Goal: Task Accomplishment & Management: Manage account settings

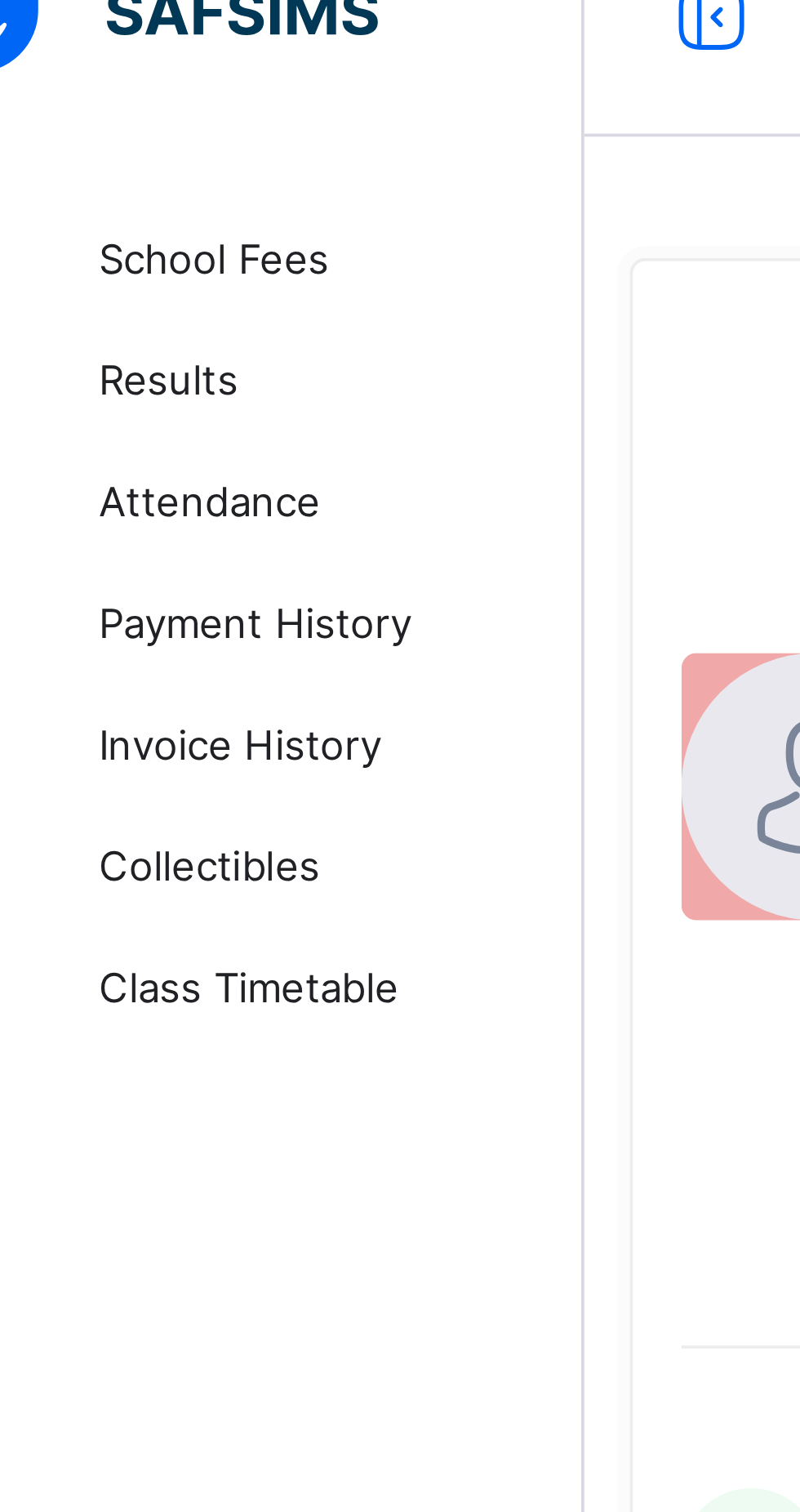
click at [119, 94] on span "School Fees" at bounding box center [131, 98] width 131 height 13
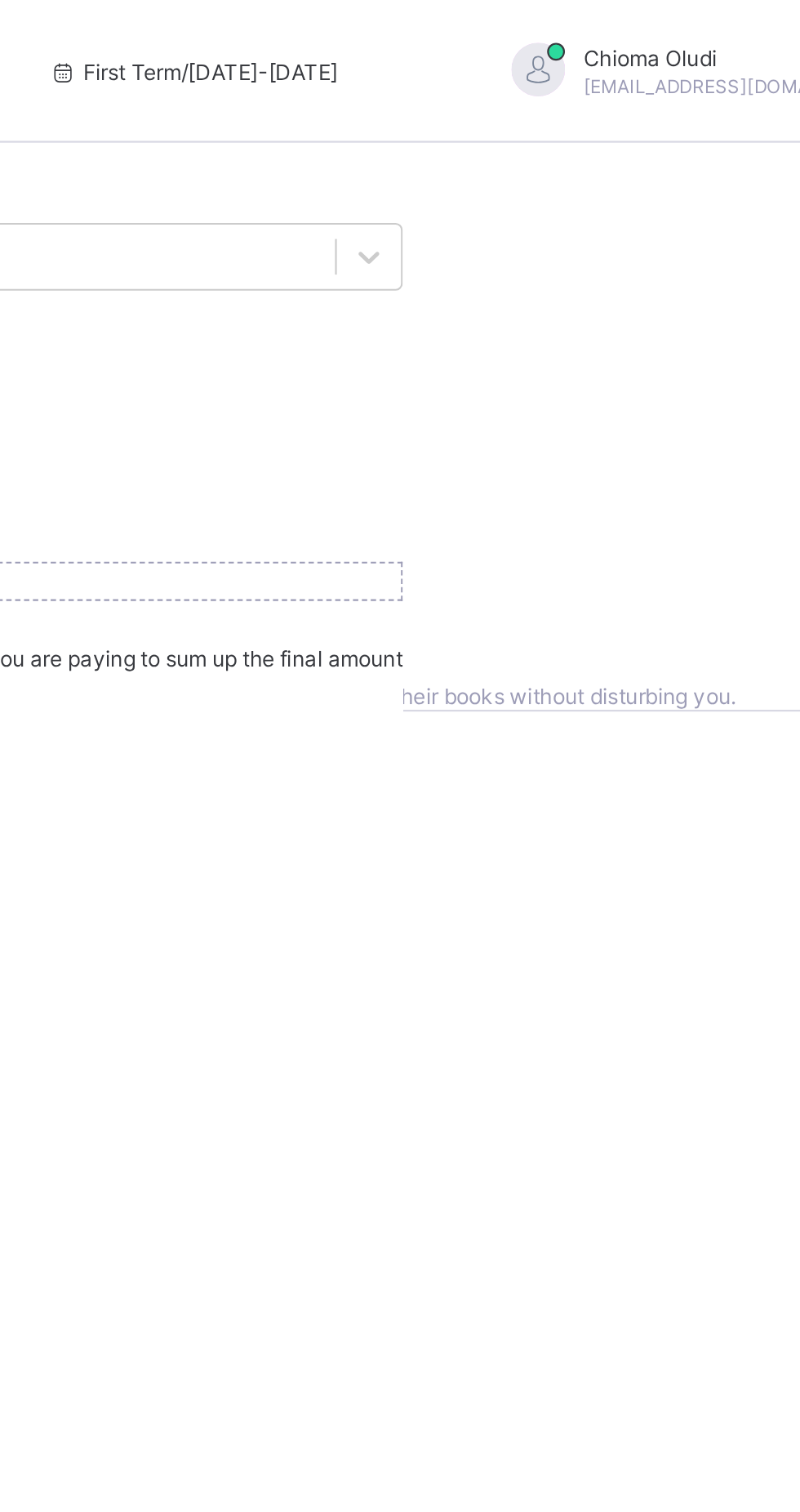
click at [300, 286] on span "View invoice history" at bounding box center [254, 280] width 92 height 12
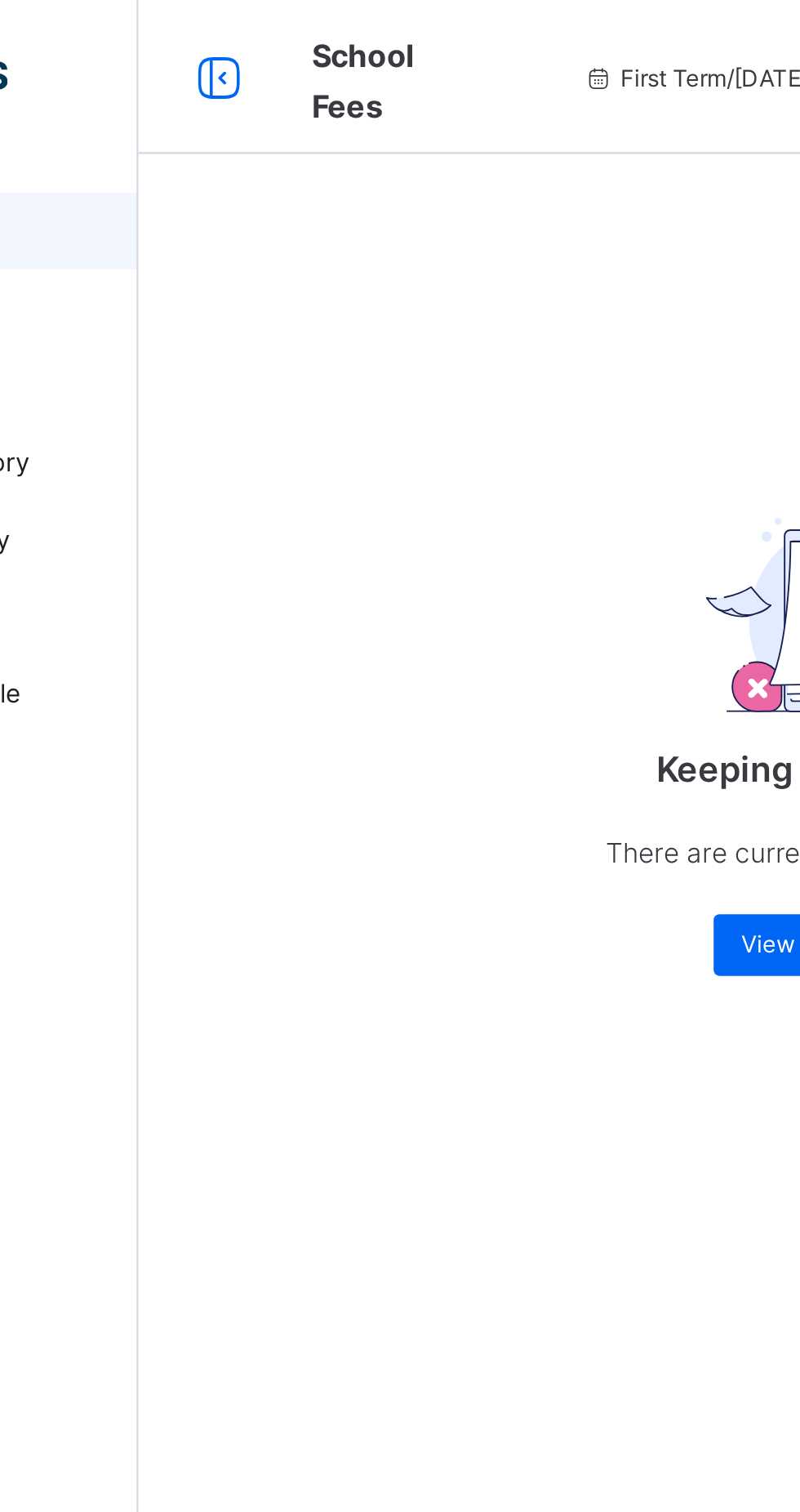
click at [291, 24] on span "School Fees" at bounding box center [291, 34] width 43 height 38
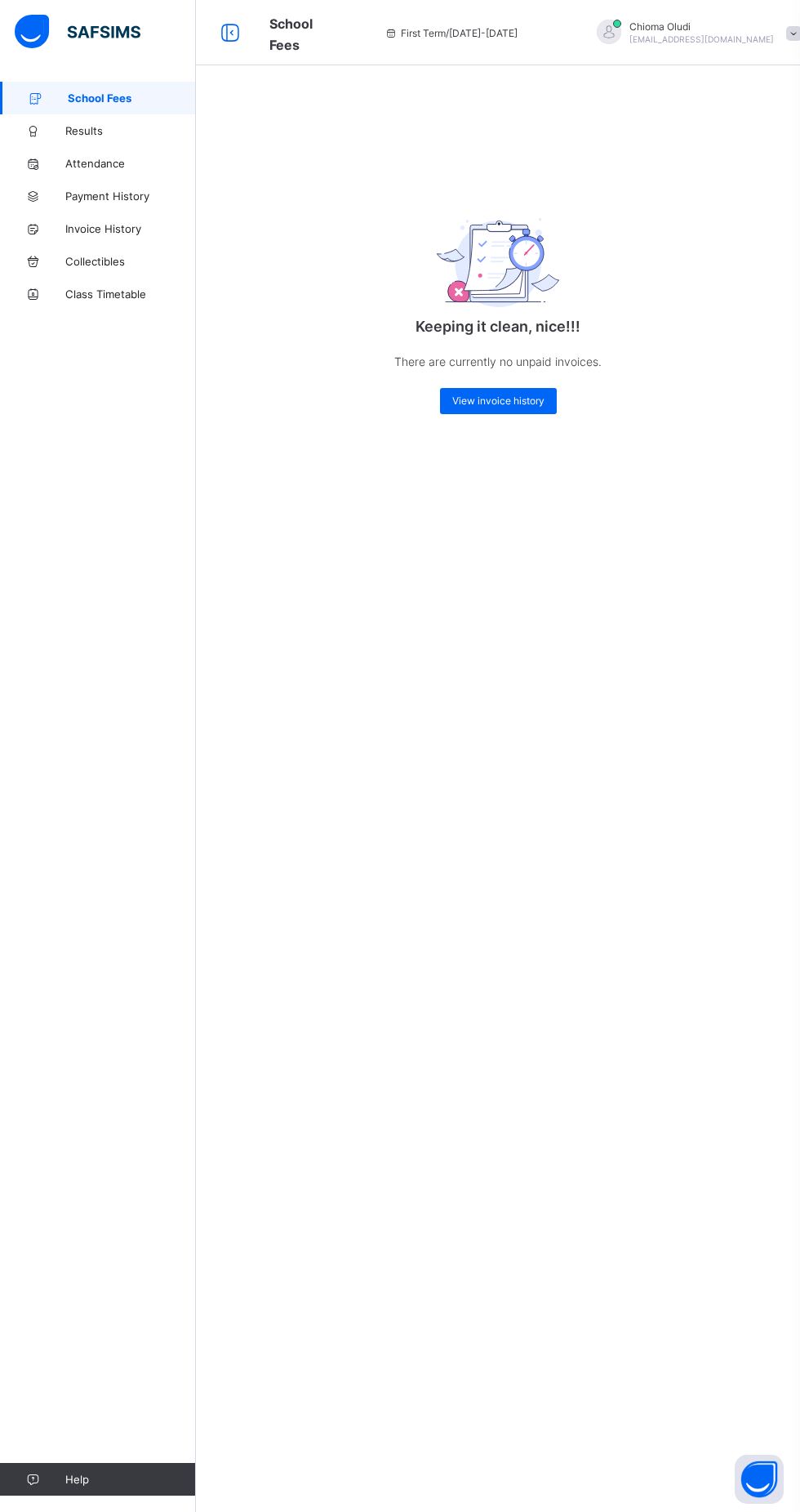
click at [786, 34] on span at bounding box center [793, 34] width 15 height 15
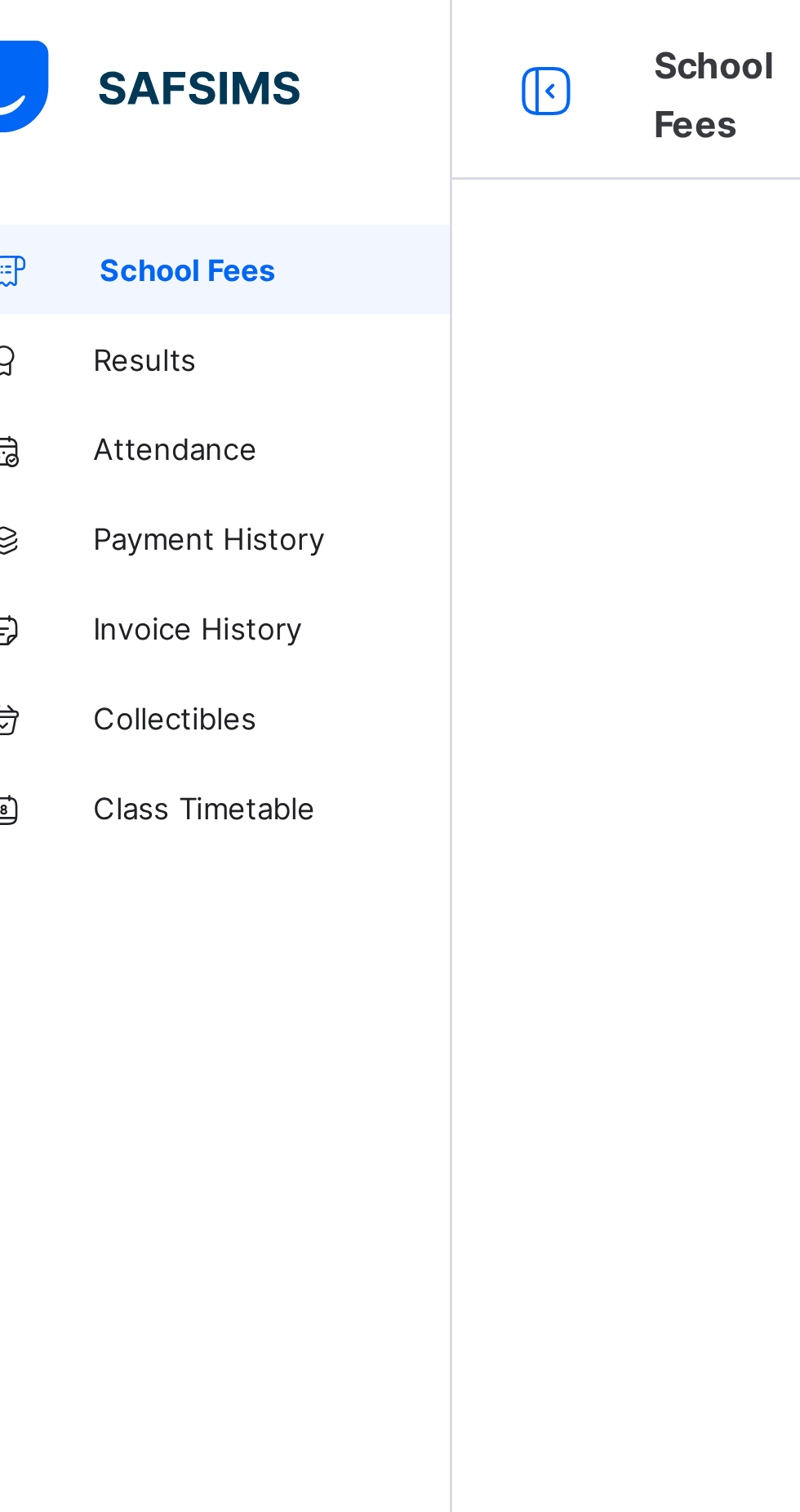
click at [230, 32] on icon at bounding box center [230, 33] width 27 height 24
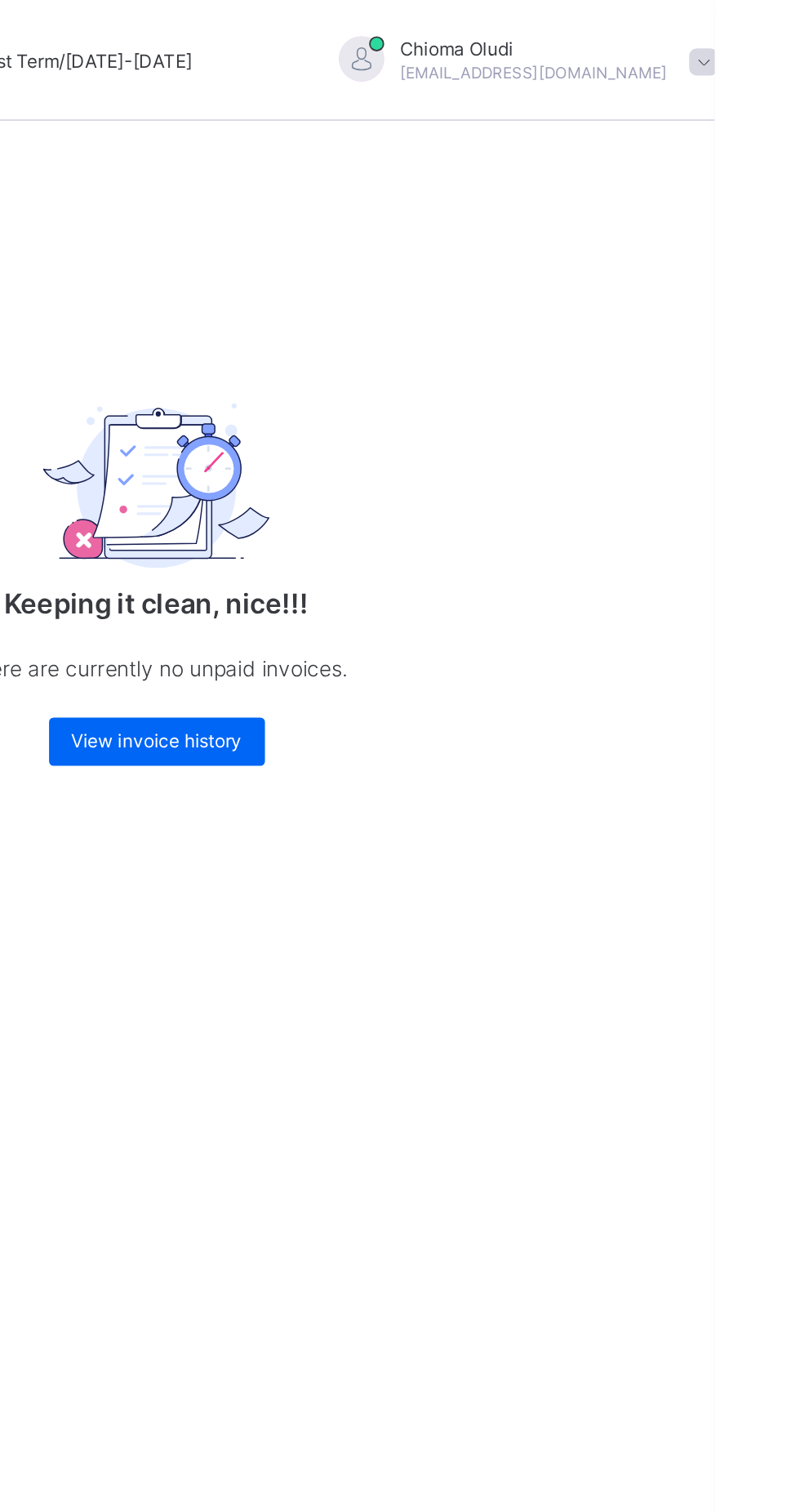
click at [786, 31] on span at bounding box center [793, 34] width 15 height 15
click at [721, 280] on div "Keeping it clean, nice!!! There are currently no unpaid invoices. View invoice …" at bounding box center [498, 268] width 604 height 374
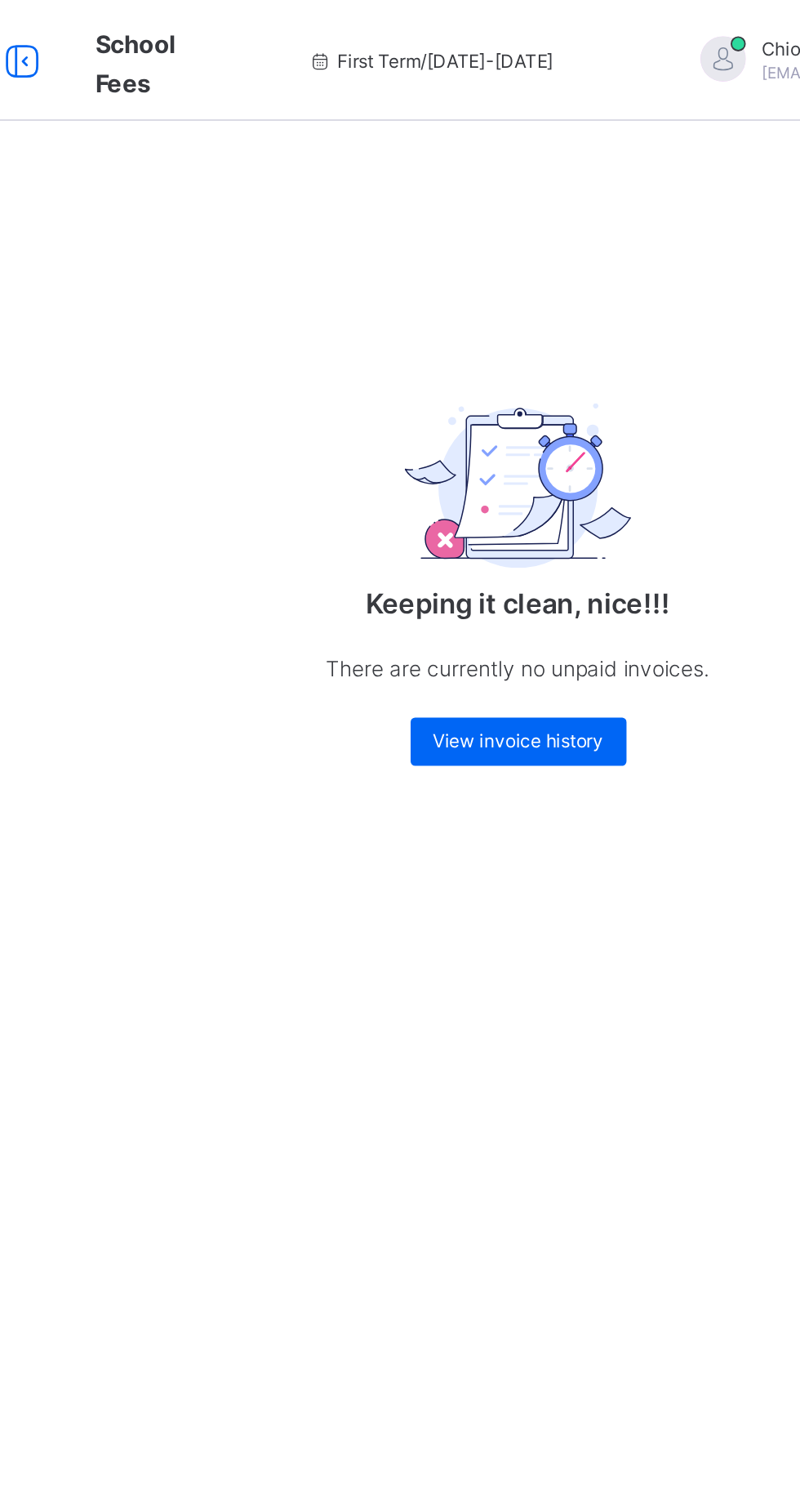
click at [487, 27] on span "First Term / [DATE]-[DATE]" at bounding box center [451, 34] width 133 height 12
click at [418, 37] on span "First Term / 2025-2026" at bounding box center [451, 34] width 133 height 12
click at [544, 136] on div "Keeping it clean, nice!!! There are currently no unpaid invoices. View invoice …" at bounding box center [498, 268] width 604 height 374
click at [385, 33] on icon at bounding box center [392, 34] width 14 height 12
click at [383, 45] on div "First Term / 2025-2026" at bounding box center [451, 33] width 244 height 65
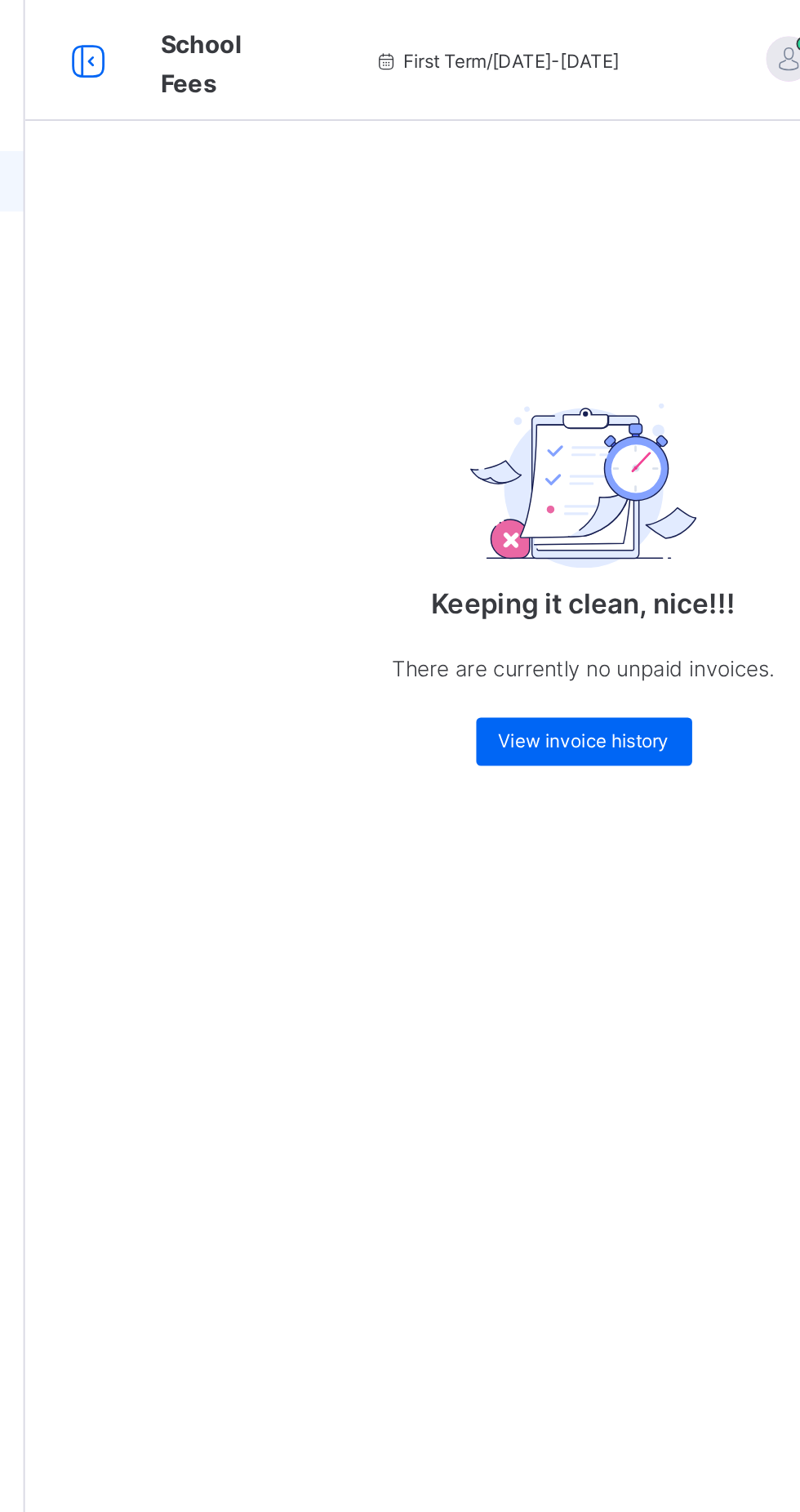
click at [385, 33] on icon at bounding box center [392, 34] width 14 height 12
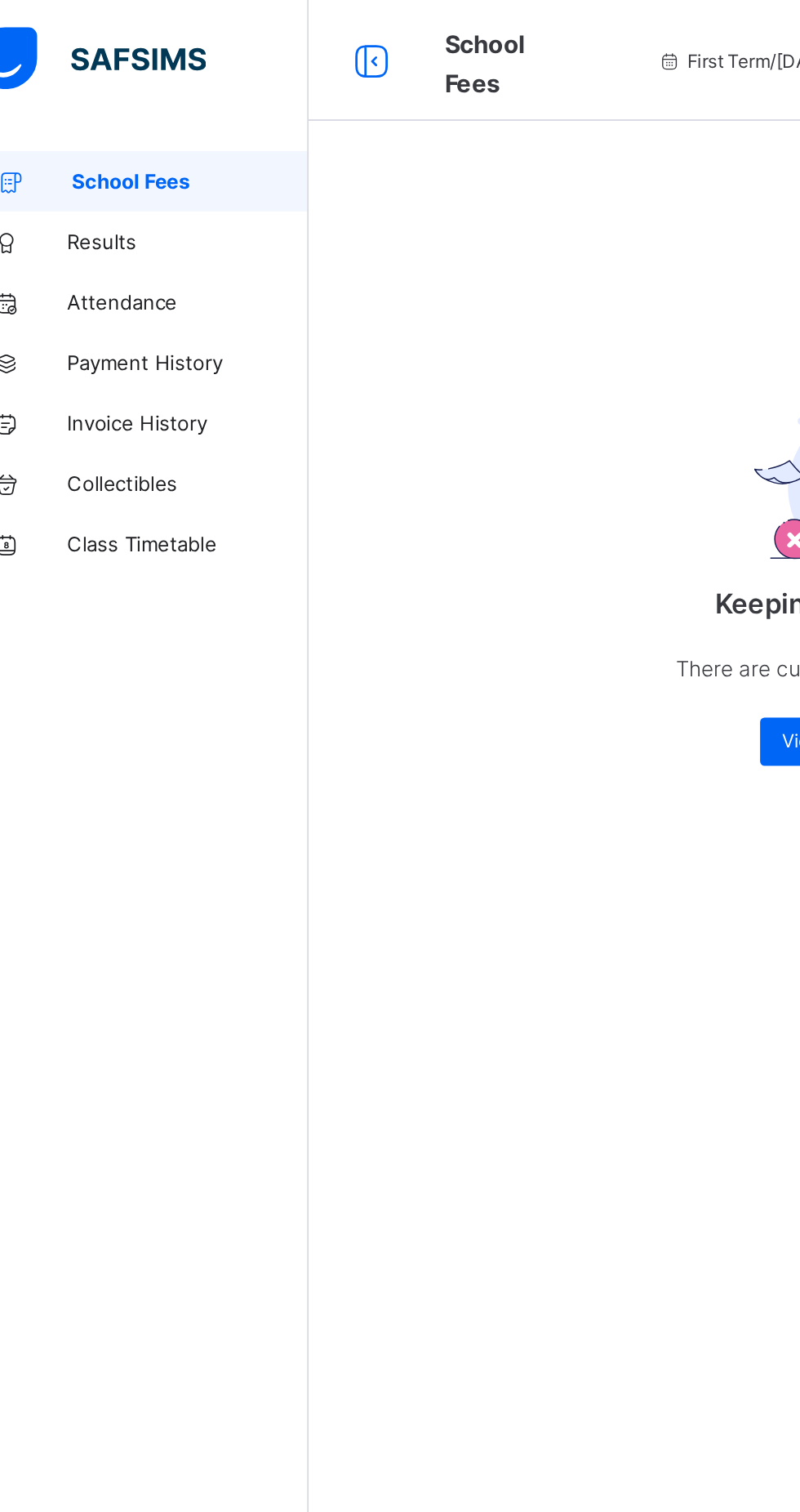
click at [223, 43] on icon at bounding box center [230, 33] width 27 height 24
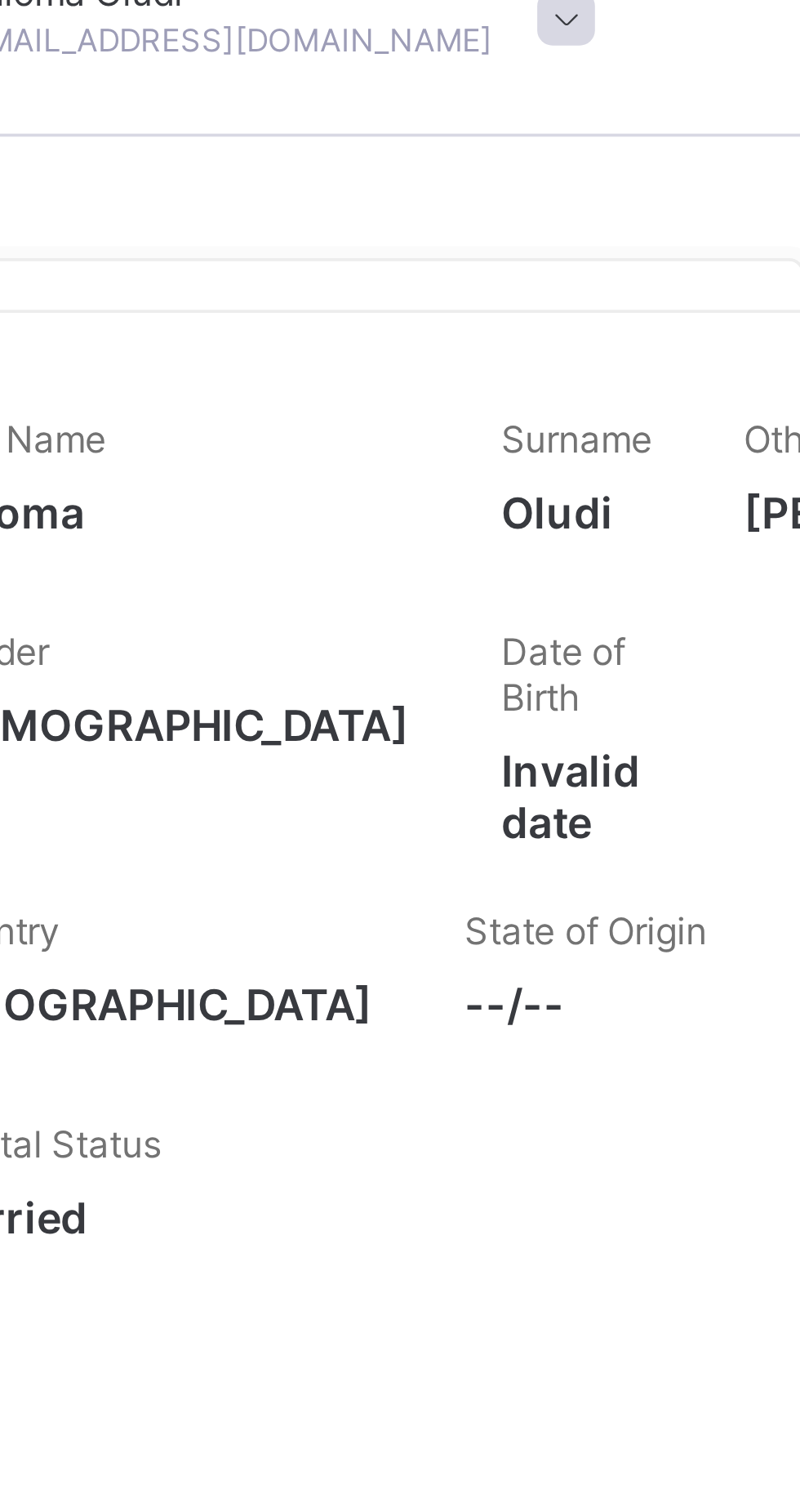
click at [615, 231] on span "Male" at bounding box center [616, 223] width 131 height 14
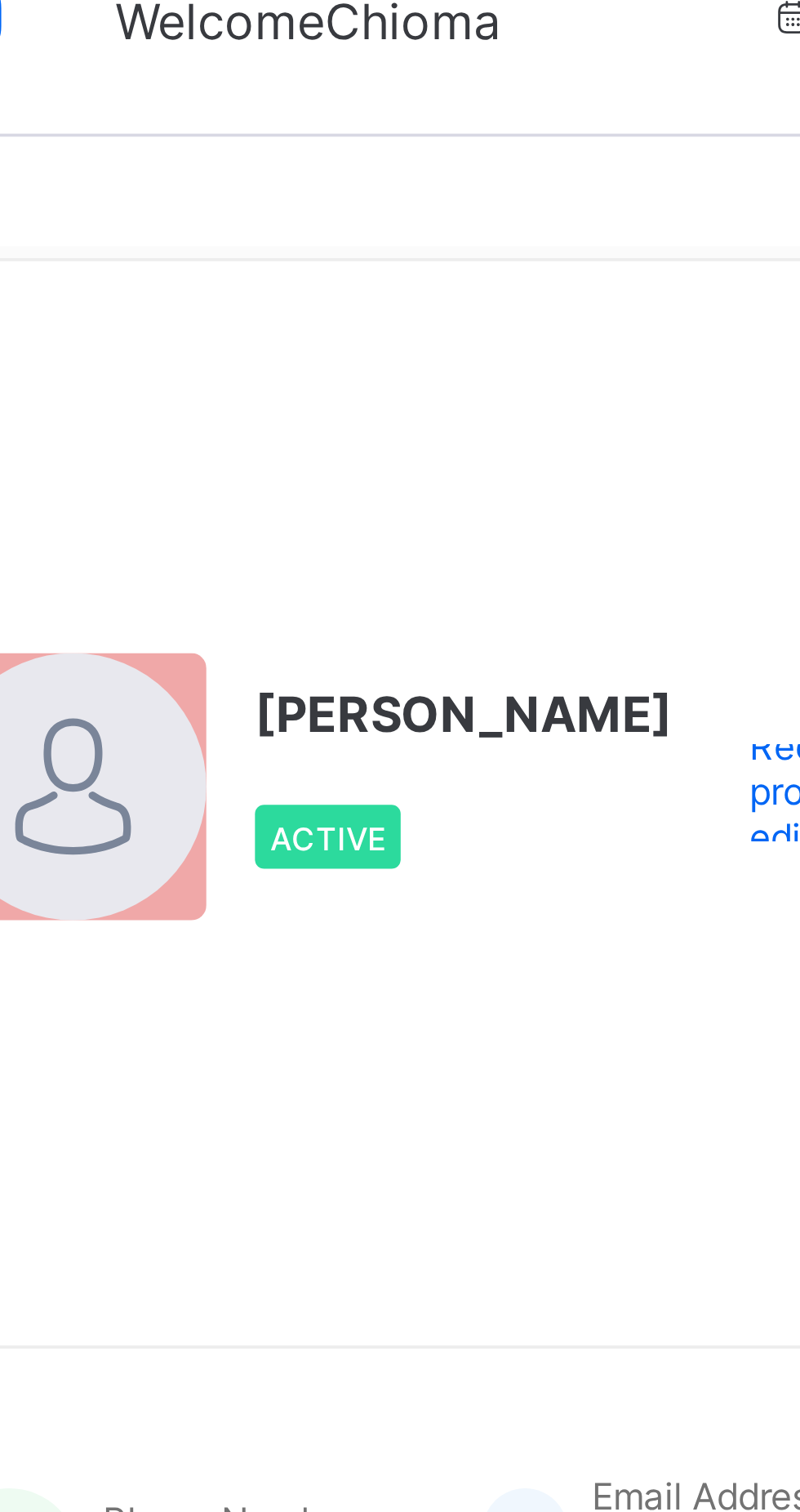
click at [309, 260] on span "Request profile edit" at bounding box center [328, 241] width 38 height 37
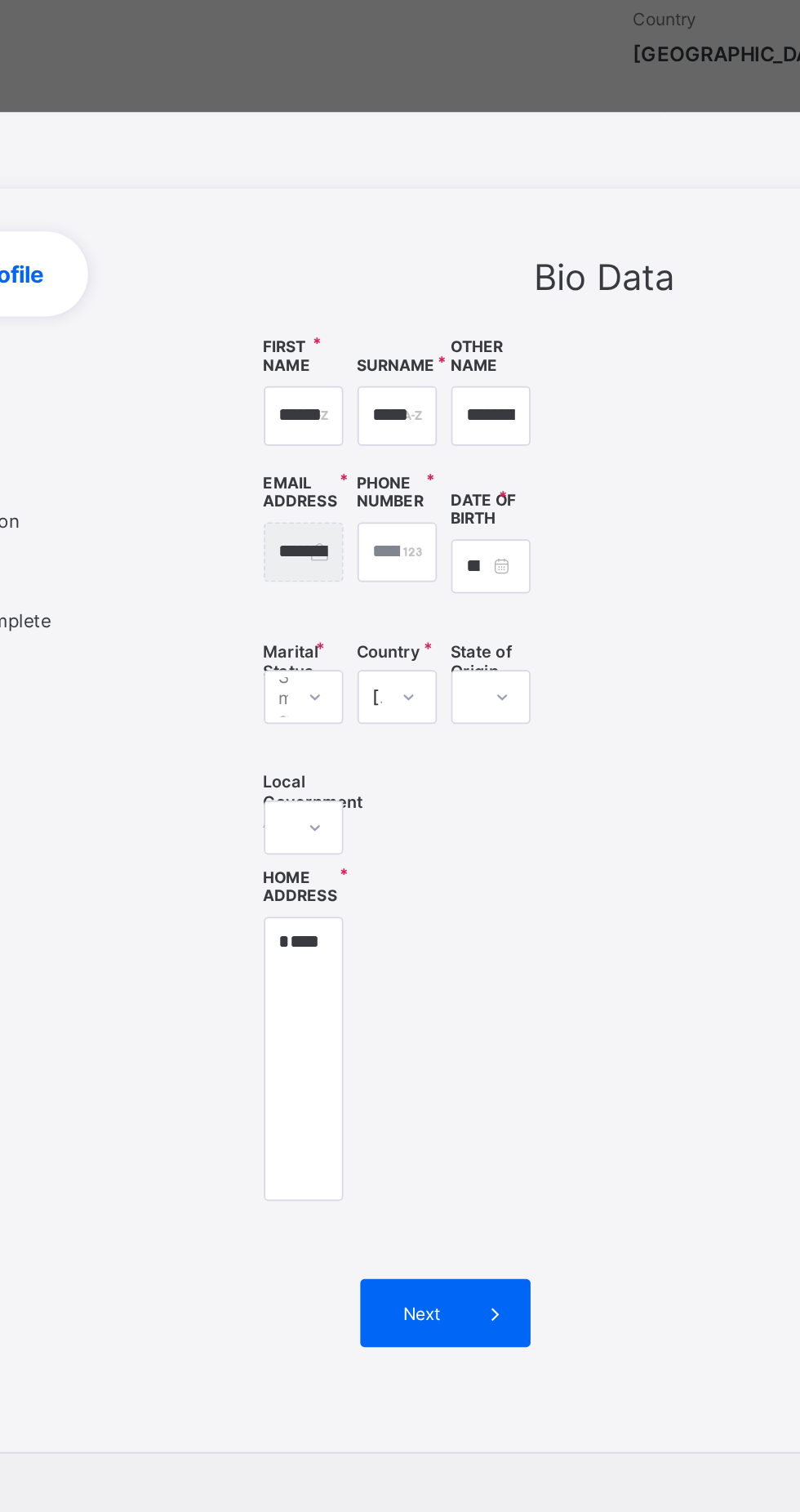
click at [482, 1043] on span at bounding box center [472, 1023] width 39 height 39
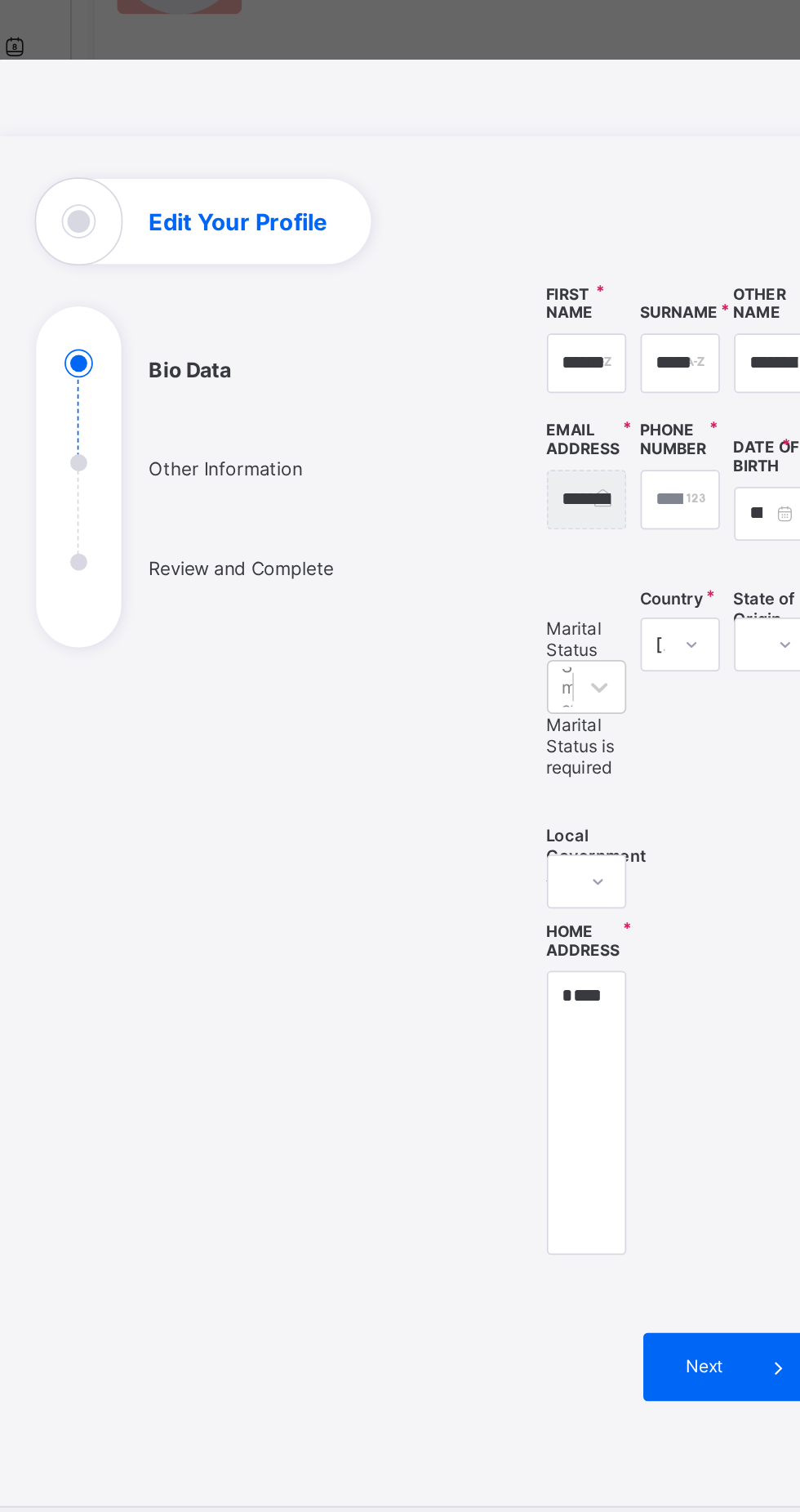
click at [184, 608] on ul "Bio Data Other Information Review and Complete" at bounding box center [167, 555] width 245 height 171
click at [176, 603] on ul "Bio Data Other Information Review and Complete" at bounding box center [167, 555] width 245 height 171
click at [200, 615] on ul "Bio Data Other Information Review and Complete" at bounding box center [167, 555] width 245 height 171
click at [140, 610] on ul "Bio Data Other Information Review and Complete" at bounding box center [167, 555] width 245 height 171
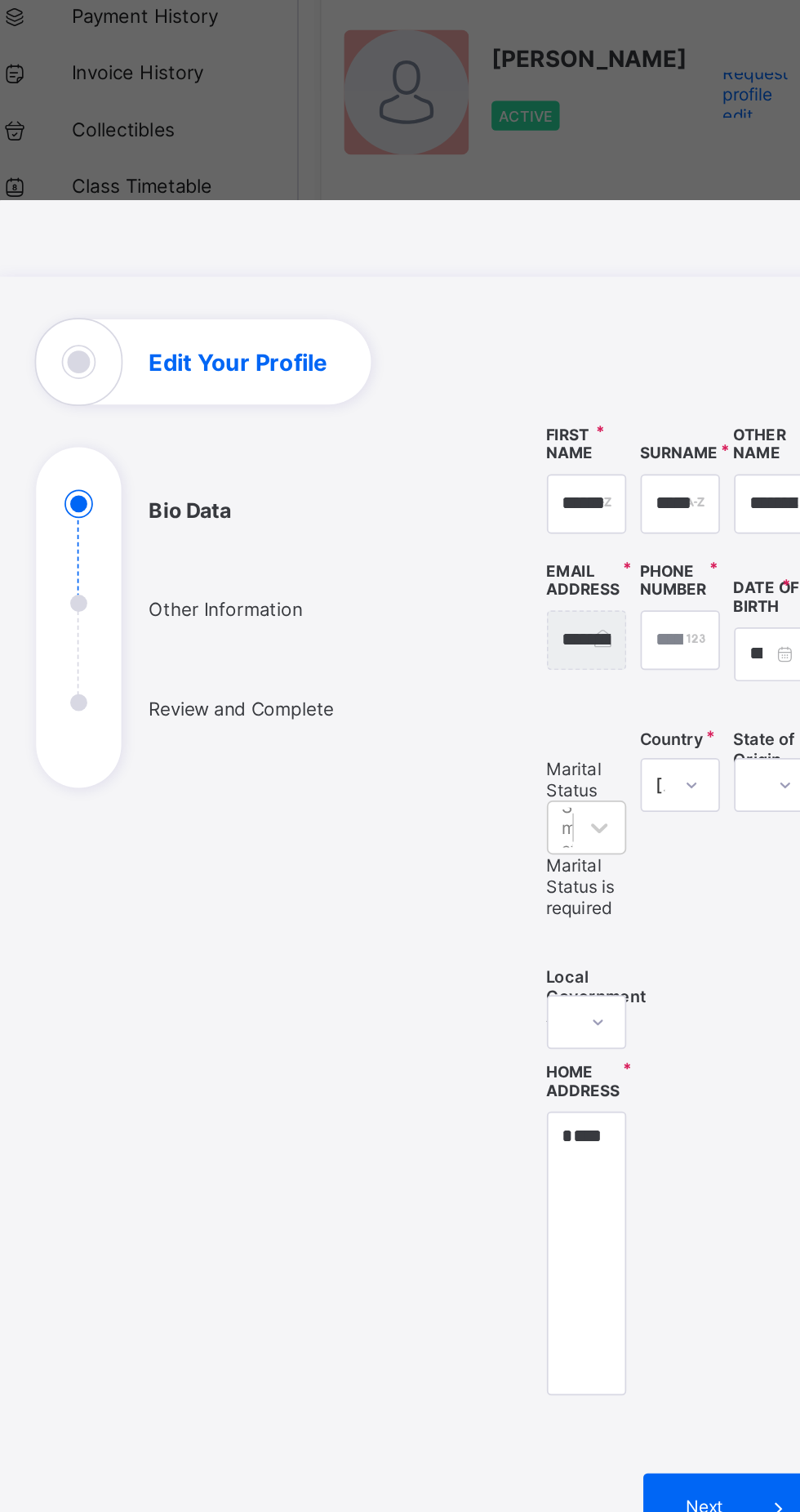
click at [165, 620] on div "**********" at bounding box center [400, 741] width 760 height 790
click at [261, 640] on ul "Bio Data Other Information Review and Complete" at bounding box center [167, 555] width 245 height 171
click at [268, 640] on ul "Bio Data Other Information Review and Complete" at bounding box center [167, 555] width 245 height 171
